Goal: Transaction & Acquisition: Purchase product/service

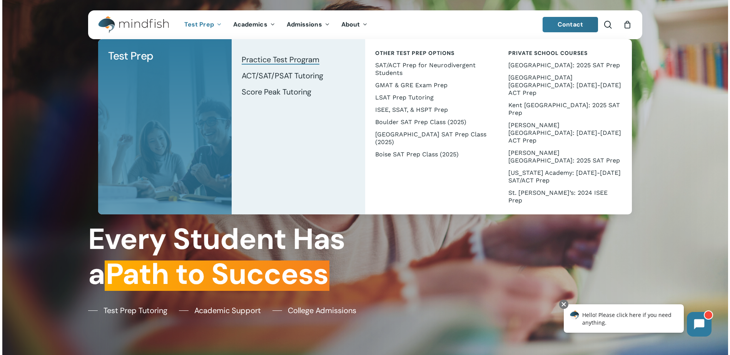
click at [257, 60] on span "Practice Test Program" at bounding box center [281, 60] width 78 height 10
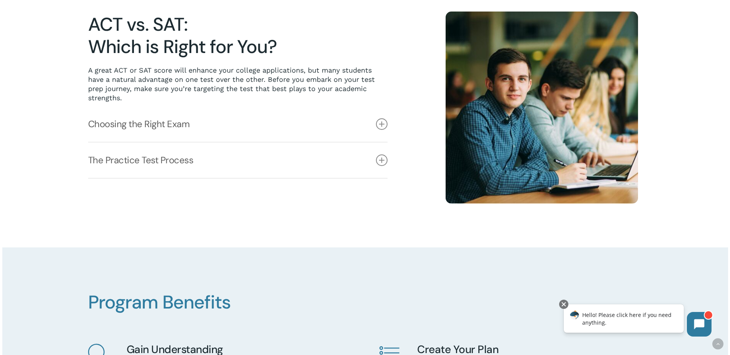
scroll to position [231, 0]
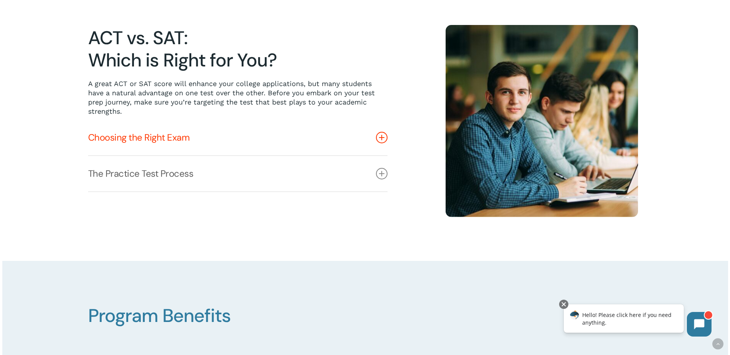
click at [383, 138] on icon at bounding box center [382, 138] width 12 height 12
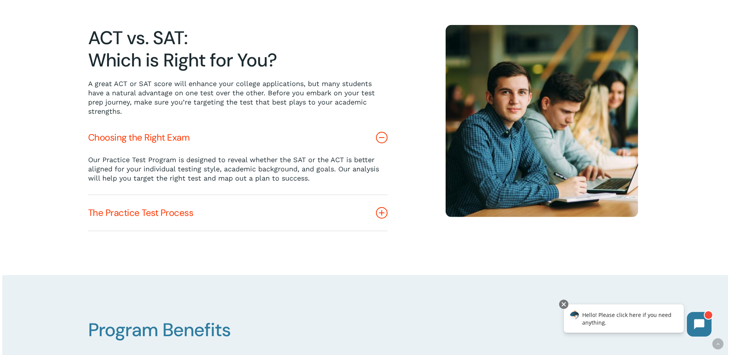
click at [386, 217] on icon at bounding box center [382, 213] width 12 height 12
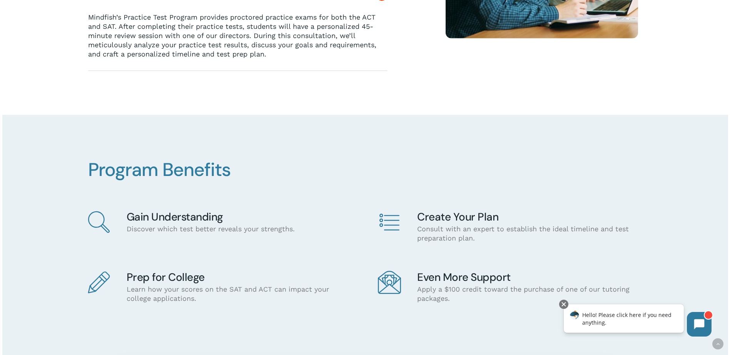
scroll to position [423, 0]
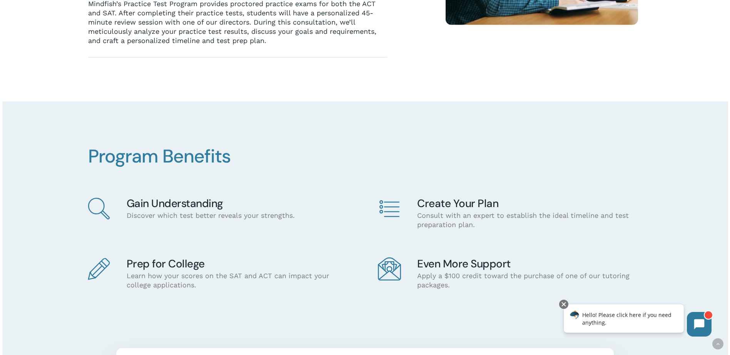
click at [447, 200] on h4 "Create Your Plan" at bounding box center [528, 204] width 223 height 12
click at [392, 205] on icon at bounding box center [389, 208] width 23 height 23
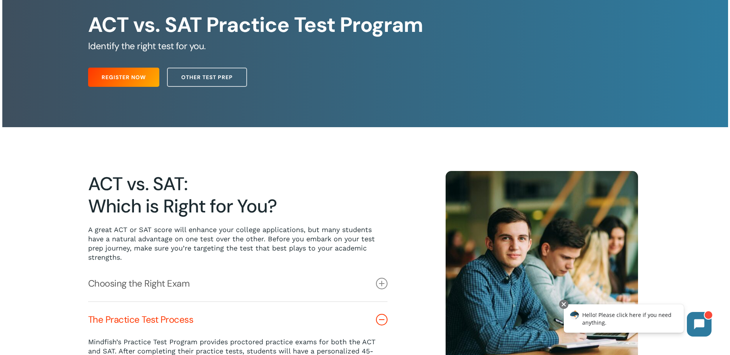
scroll to position [38, 0]
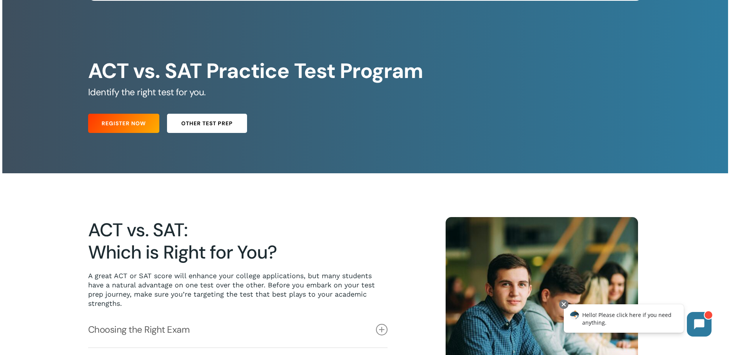
click at [220, 120] on link "Other Test Prep" at bounding box center [207, 123] width 80 height 19
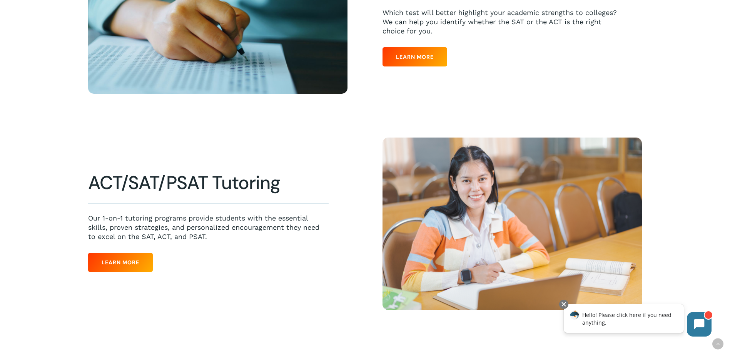
scroll to position [385, 0]
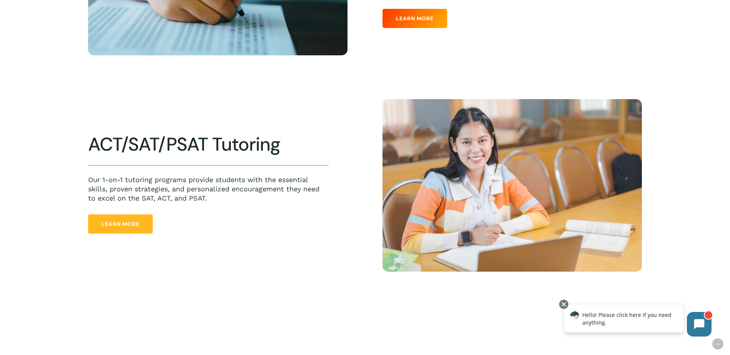
click at [137, 223] on span "Learn More" at bounding box center [121, 224] width 38 height 8
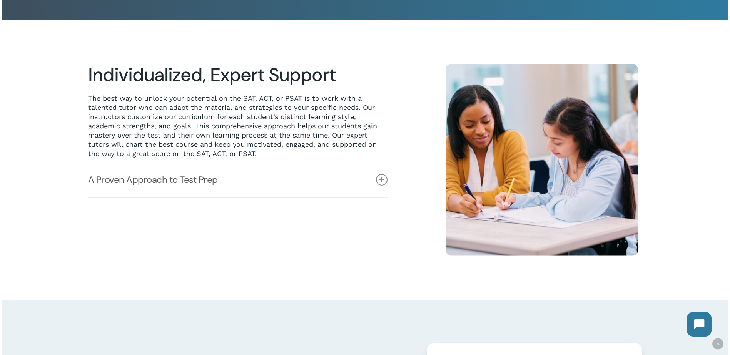
scroll to position [192, 0]
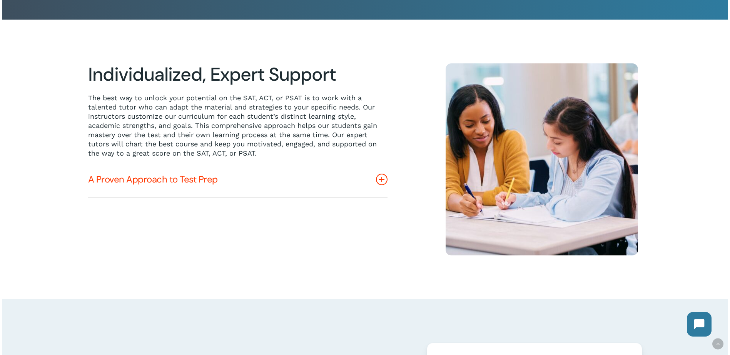
click at [381, 182] on icon at bounding box center [382, 180] width 12 height 12
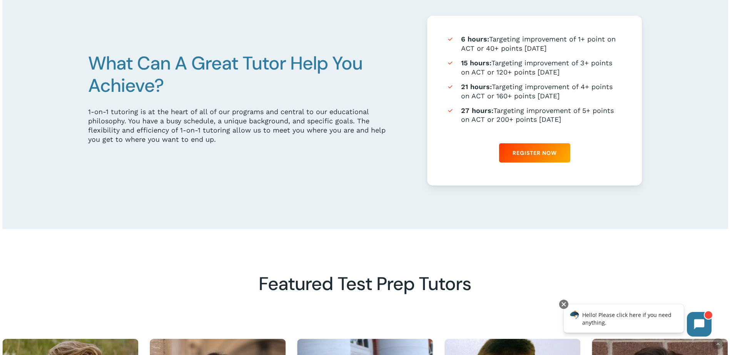
scroll to position [500, 0]
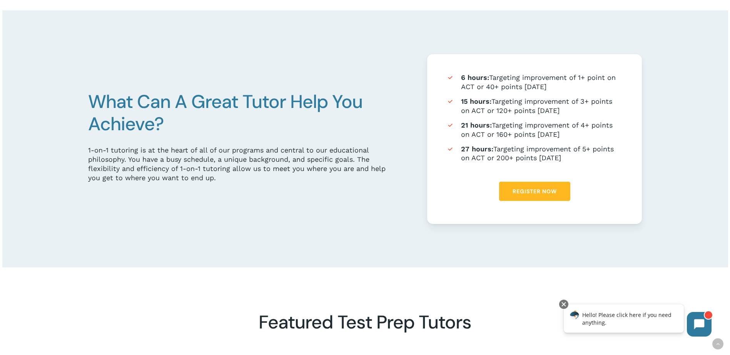
click at [513, 192] on span "Register Now" at bounding box center [534, 192] width 44 height 8
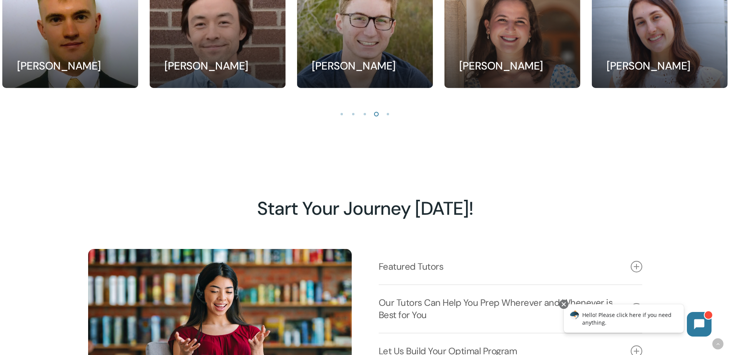
scroll to position [885, 0]
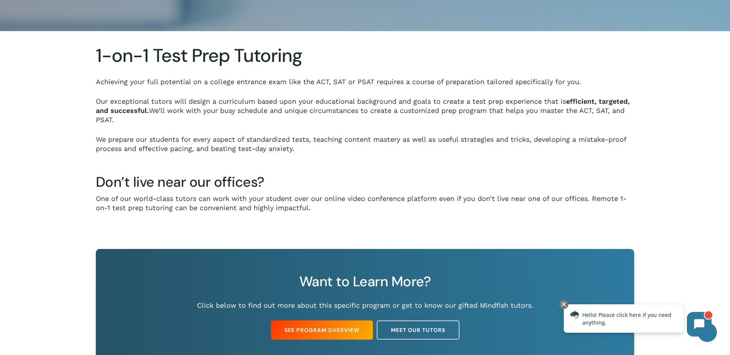
scroll to position [346, 0]
